Goal: Task Accomplishment & Management: Manage account settings

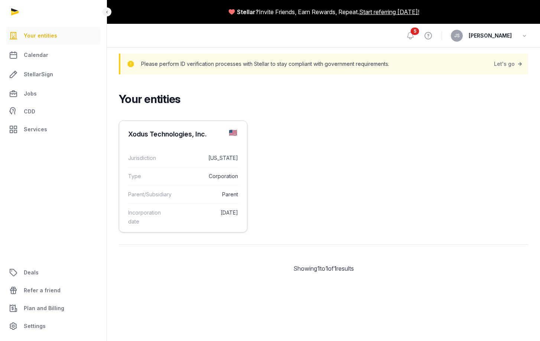
click at [185, 166] on div "Jurisdiction [US_STATE]" at bounding box center [183, 158] width 110 height 18
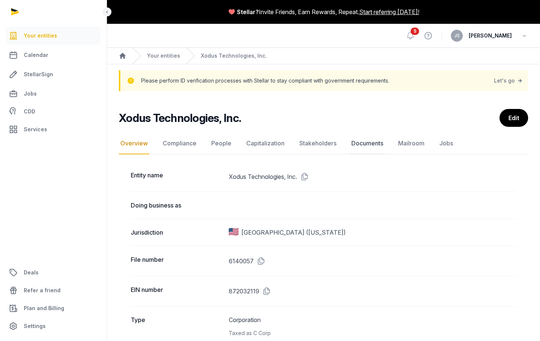
click at [359, 144] on link "Documents" at bounding box center [367, 144] width 35 height 22
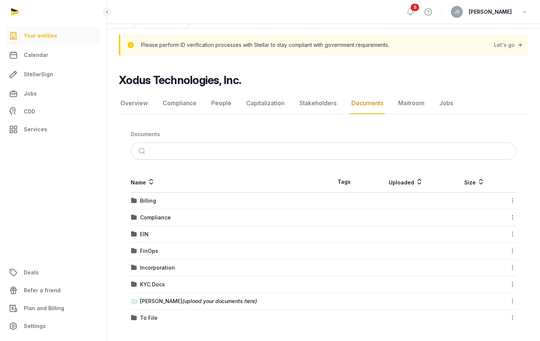
scroll to position [36, 0]
click at [155, 303] on div "[PERSON_NAME] (upload your documents here)" at bounding box center [198, 300] width 117 height 7
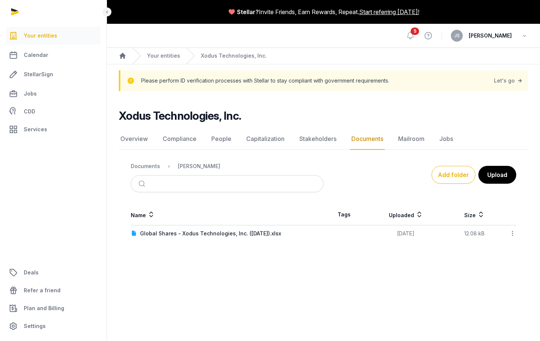
scroll to position [0, 0]
click at [448, 174] on button "Add folder" at bounding box center [454, 175] width 44 height 18
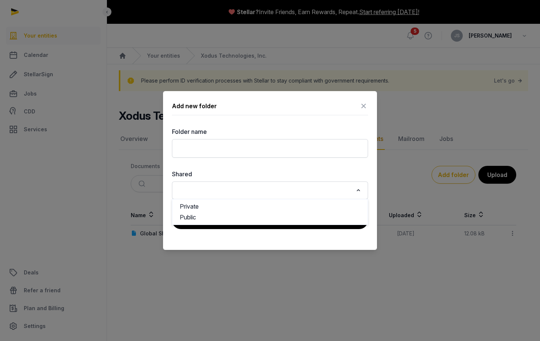
click at [311, 190] on input "Search for option" at bounding box center [265, 190] width 177 height 10
click at [315, 171] on label "Shared" at bounding box center [270, 174] width 196 height 9
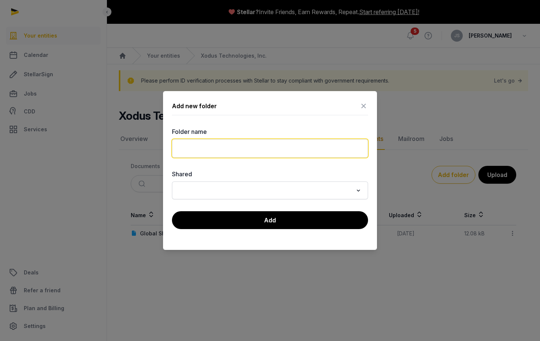
click at [298, 148] on input "text" at bounding box center [270, 148] width 196 height 19
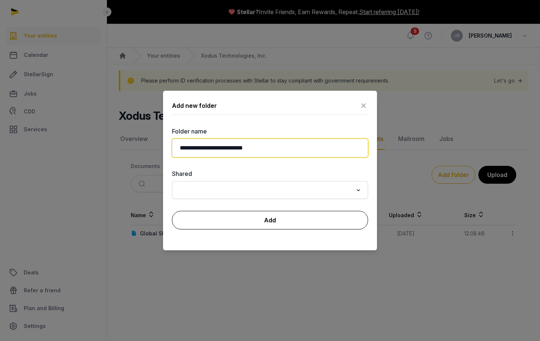
type input "**********"
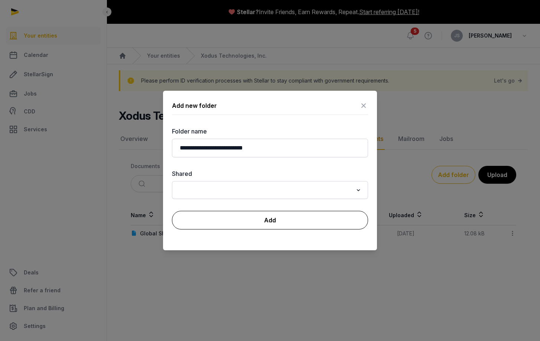
click at [278, 213] on button "Add" at bounding box center [270, 220] width 196 height 19
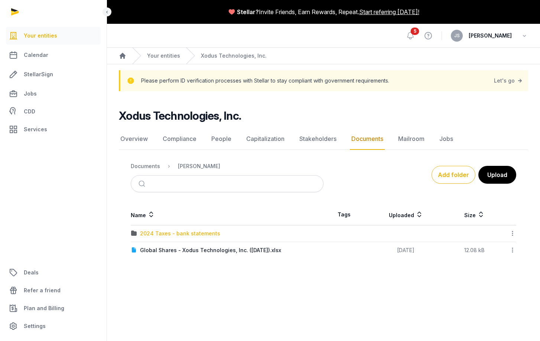
click at [180, 232] on div "2024 Taxes - bank statements" at bounding box center [180, 233] width 80 height 7
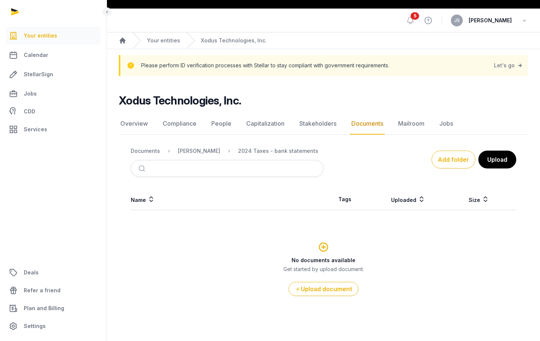
scroll to position [15, 0]
